Goal: Information Seeking & Learning: Learn about a topic

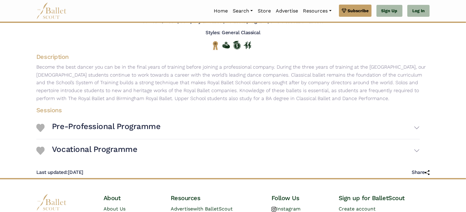
scroll to position [61, 0]
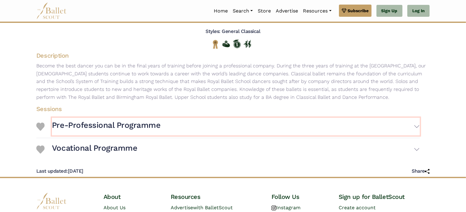
click at [312, 134] on button "Pre-Professional Programme" at bounding box center [236, 127] width 368 height 18
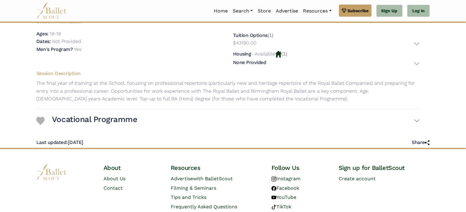
scroll to position [189, 0]
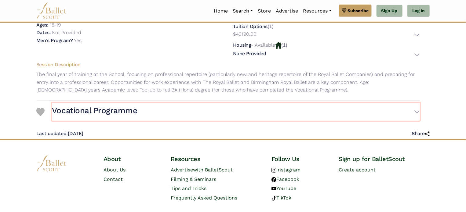
click at [253, 118] on button "Vocational Programme" at bounding box center [236, 112] width 368 height 18
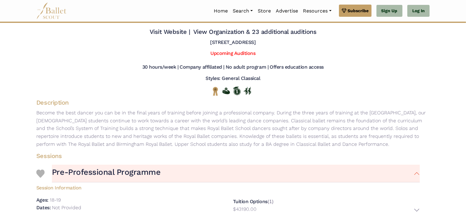
scroll to position [0, 0]
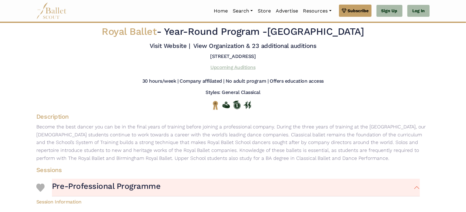
click at [231, 66] on link "Upcoming Auditions" at bounding box center [232, 67] width 45 height 6
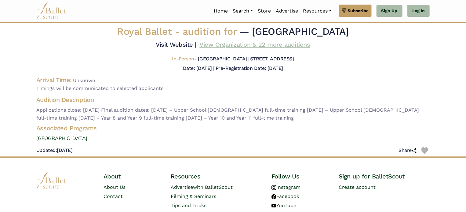
click at [222, 43] on link "View Organization & 22 more auditions" at bounding box center [255, 44] width 111 height 7
click at [207, 42] on link "View Organization & 22 more auditions" at bounding box center [255, 44] width 111 height 7
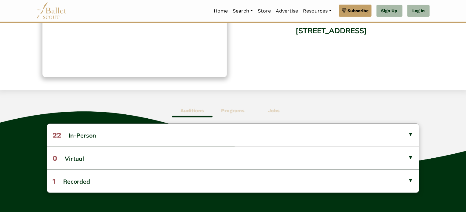
scroll to position [93, 0]
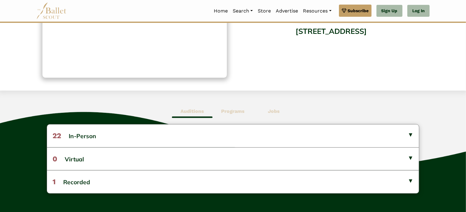
click at [229, 112] on b "Programs" at bounding box center [233, 111] width 24 height 6
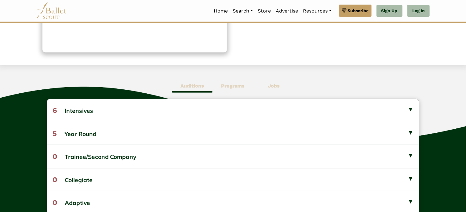
scroll to position [143, 0]
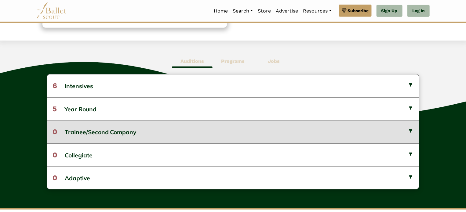
click at [202, 130] on button "0 Trainee/Second Company" at bounding box center [233, 131] width 372 height 23
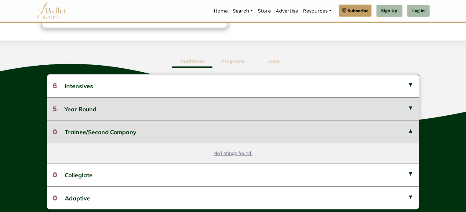
click at [184, 111] on button "5 Year Round" at bounding box center [233, 108] width 372 height 23
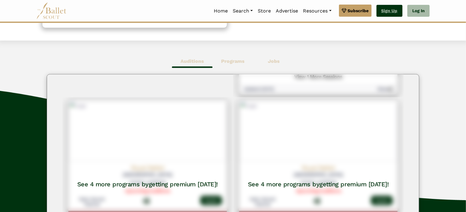
scroll to position [188, 0]
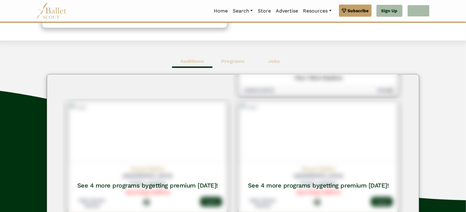
click at [424, 14] on link "Log In" at bounding box center [418, 11] width 22 height 12
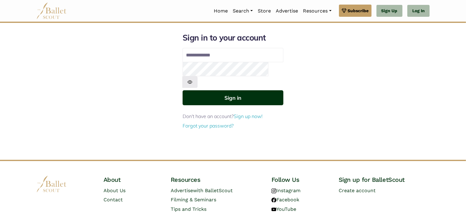
type input "**********"
click at [228, 90] on button "Sign in" at bounding box center [233, 97] width 101 height 15
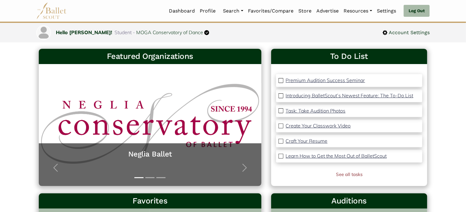
scroll to position [14, 0]
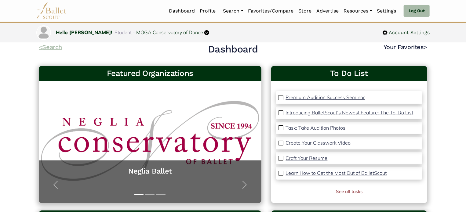
click at [60, 45] on link "< Search" at bounding box center [50, 46] width 23 height 7
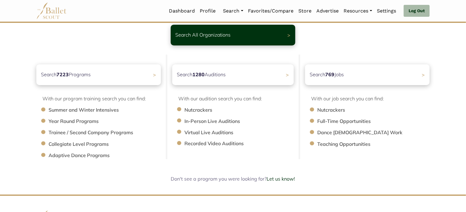
scroll to position [44, 0]
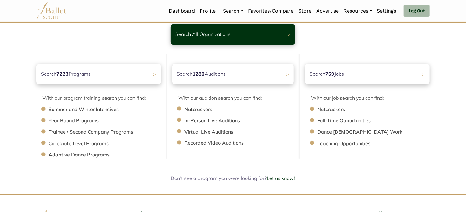
click at [84, 121] on li "Year Round Programs" at bounding box center [108, 121] width 118 height 8
click at [112, 74] on div "Search 7223 Programs >" at bounding box center [98, 74] width 131 height 22
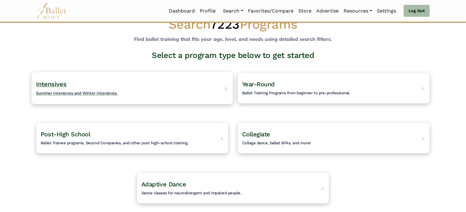
scroll to position [17, 0]
click at [260, 78] on div "Year-Round Ballet Training Programs from beginner to pre-professional. >" at bounding box center [333, 88] width 201 height 32
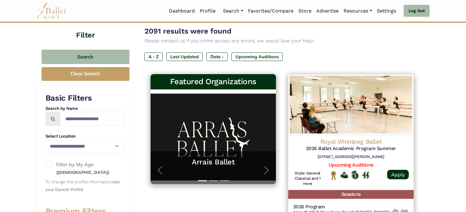
scroll to position [59, 0]
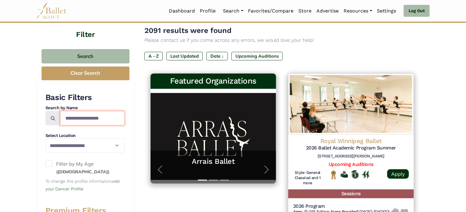
click at [92, 120] on input "Search by names..." at bounding box center [92, 118] width 64 height 14
type input "**********"
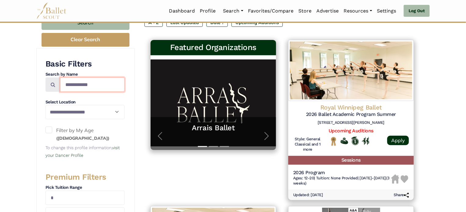
scroll to position [92, 0]
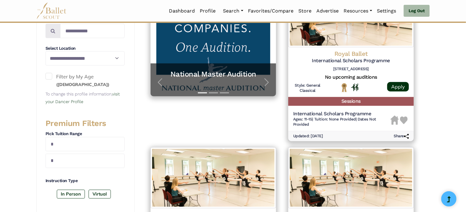
scroll to position [146, 0]
click at [50, 77] on span at bounding box center [48, 76] width 7 height 7
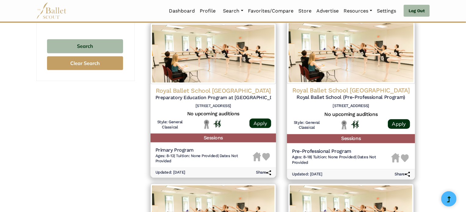
scroll to position [433, 0]
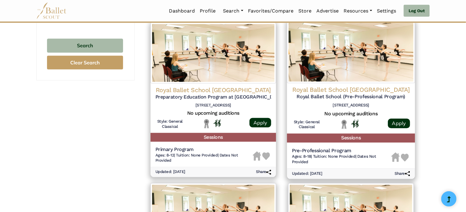
click at [345, 89] on h4 "Royal Ballet School [GEOGRAPHIC_DATA]" at bounding box center [351, 90] width 118 height 8
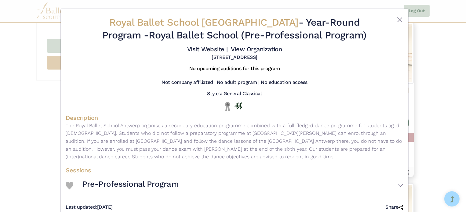
click at [401, 67] on div "No upcoming auditions for this program" at bounding box center [235, 70] width 338 height 9
click at [397, 21] on button "Close" at bounding box center [399, 19] width 7 height 7
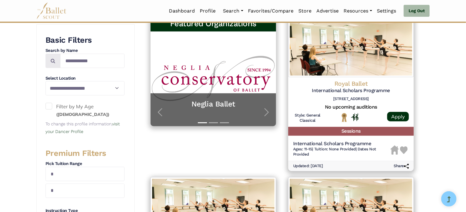
scroll to position [116, 0]
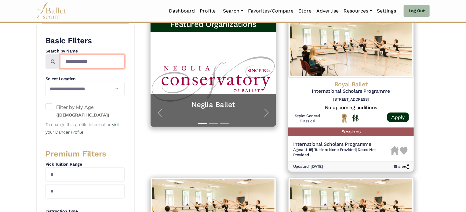
click at [105, 65] on input "**********" at bounding box center [92, 61] width 64 height 14
type input "**********"
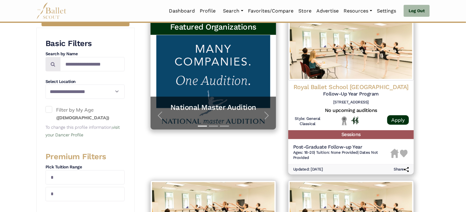
scroll to position [115, 0]
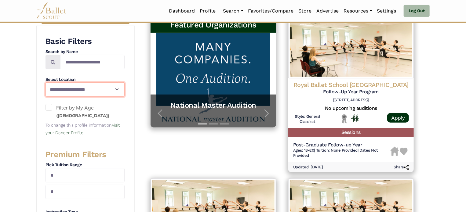
click at [101, 86] on select "**********" at bounding box center [84, 89] width 79 height 14
select select "**"
click at [45, 82] on select "**********" at bounding box center [84, 89] width 79 height 14
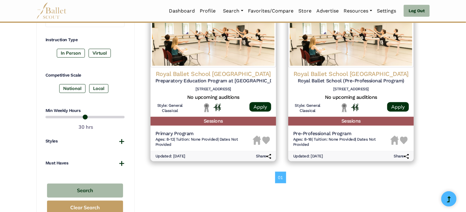
scroll to position [360, 0]
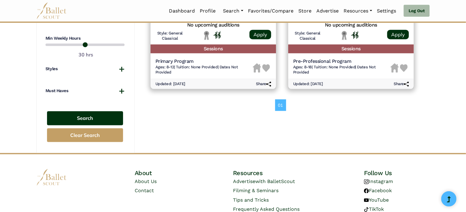
click at [96, 118] on button "Search" at bounding box center [85, 118] width 76 height 14
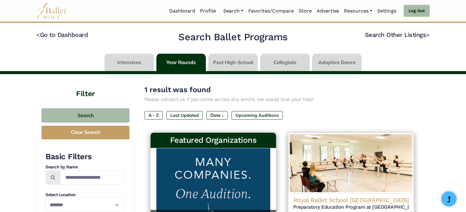
select select "**"
